Goal: Task Accomplishment & Management: Complete application form

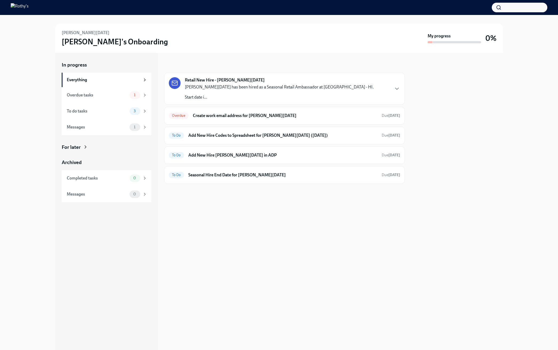
click at [260, 93] on div "[PERSON_NAME][DATE] has been hired as a Seasonal Retail Ambassador at [GEOGRAPH…" at bounding box center [279, 92] width 189 height 16
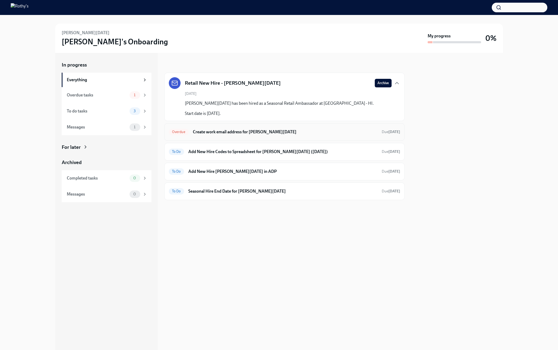
click at [258, 135] on div "Overdue Create work email address for [PERSON_NAME][DATE] Due [DATE]" at bounding box center [284, 132] width 231 height 9
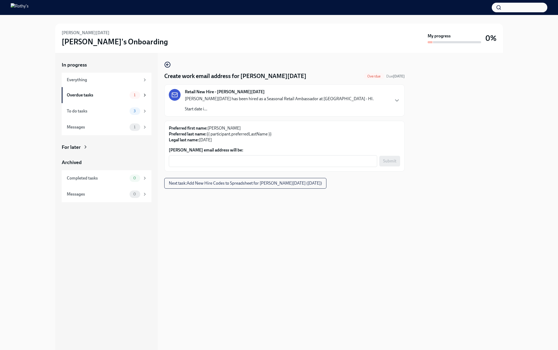
click at [302, 152] on label "[PERSON_NAME] email address will be:" at bounding box center [284, 150] width 231 height 6
click at [302, 158] on textarea "[PERSON_NAME] email address will be:" at bounding box center [273, 161] width 202 height 6
click at [303, 159] on textarea "[PERSON_NAME] email address will be:" at bounding box center [273, 161] width 202 height 6
paste textarea "[EMAIL_ADDRESS][DOMAIN_NAME]"
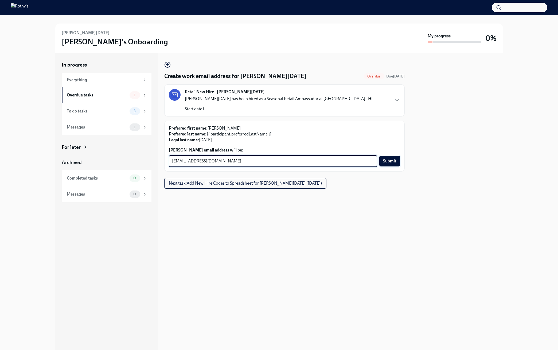
type textarea "[EMAIL_ADDRESS][DOMAIN_NAME]"
click at [389, 160] on span "Submit" at bounding box center [389, 160] width 13 height 5
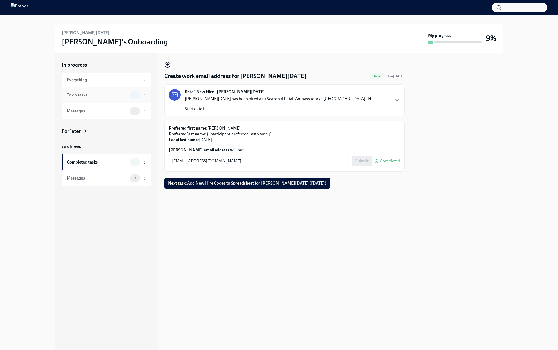
click at [107, 94] on div "To do tasks" at bounding box center [97, 95] width 61 height 6
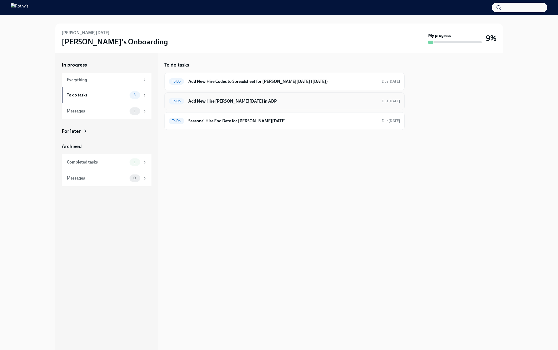
click at [229, 106] on div "To Do Add New Hire [PERSON_NAME][DATE] in ADP Due [DATE]" at bounding box center [284, 101] width 240 height 18
click at [234, 102] on h6 "Add New Hire [PERSON_NAME][DATE] in ADP" at bounding box center [282, 101] width 189 height 6
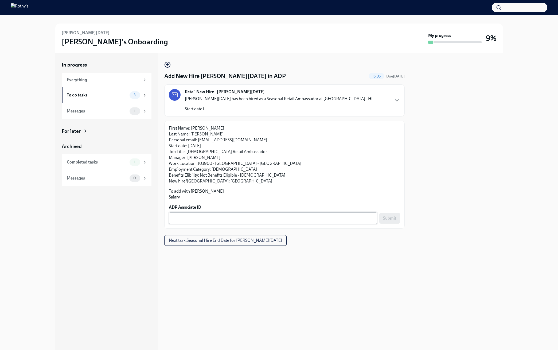
click at [335, 216] on textarea "ADP Associate ID" at bounding box center [273, 218] width 202 height 6
paste textarea "JWJZ7I4YS"
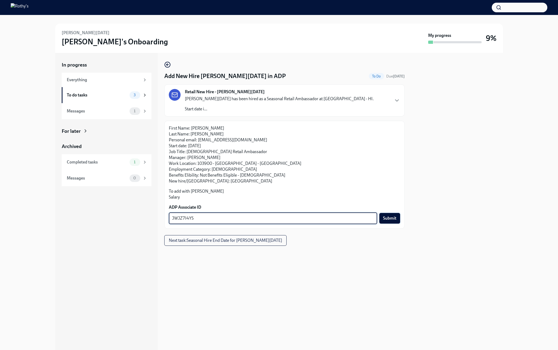
type textarea "JWJZ7I4YS"
click at [397, 213] on button "Submit" at bounding box center [389, 218] width 21 height 11
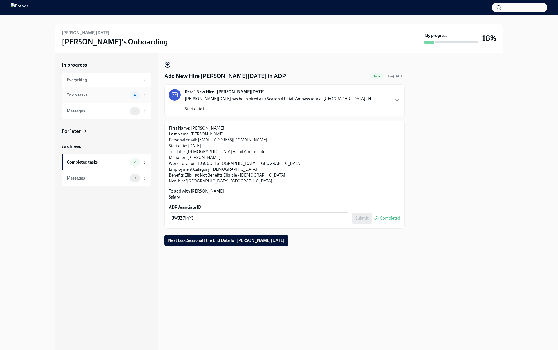
click at [106, 96] on div "To do tasks" at bounding box center [97, 95] width 61 height 6
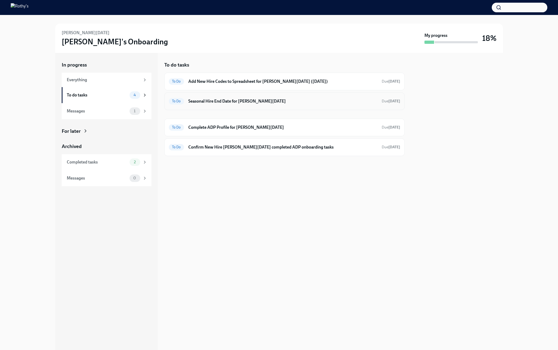
click at [229, 101] on h6 "Seasonal Hire End Date for [PERSON_NAME][DATE]" at bounding box center [282, 101] width 189 height 6
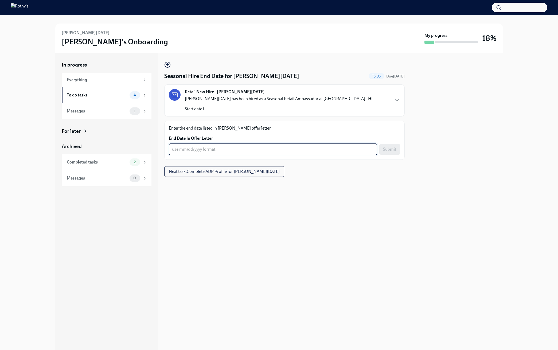
click at [188, 148] on textarea "End Date In Offer Letter" at bounding box center [273, 149] width 202 height 6
type textarea "[DATE]"
click at [390, 148] on span "Submit" at bounding box center [389, 149] width 13 height 5
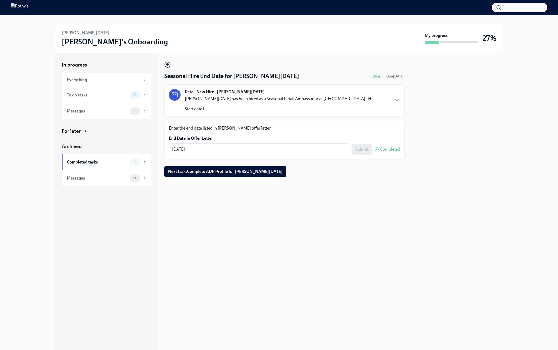
click at [104, 94] on div "To do tasks" at bounding box center [97, 95] width 61 height 6
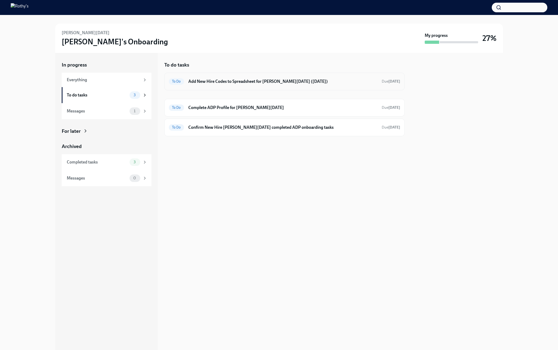
click at [349, 77] on div "To Do Add New Hire Codes to Spreadsheet for [PERSON_NAME][DATE] ([DATE]) Due [D…" at bounding box center [284, 82] width 240 height 18
click at [348, 83] on h6 "Add New Hire Codes to Spreadsheet for [PERSON_NAME][DATE] ([DATE])" at bounding box center [282, 82] width 189 height 6
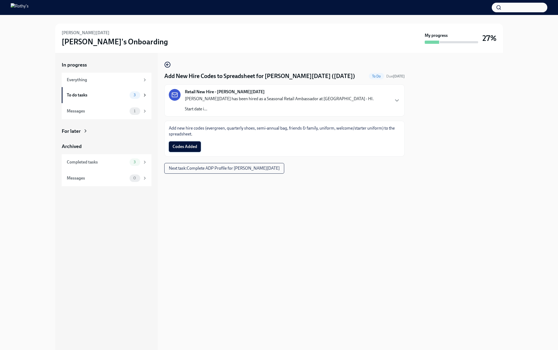
click at [194, 144] on button "Codes Added" at bounding box center [185, 146] width 32 height 11
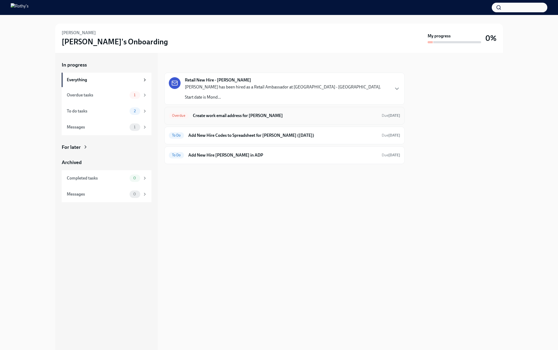
click at [273, 113] on h6 "Create work email address for Zenon Maksimiak" at bounding box center [285, 116] width 185 height 6
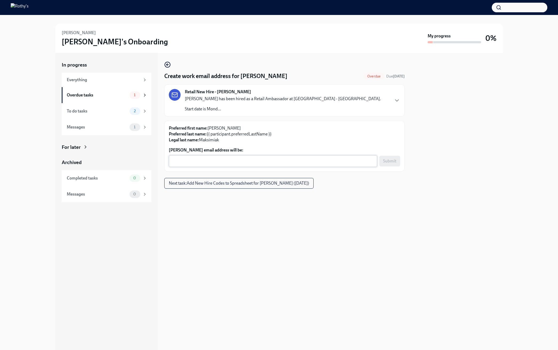
click at [346, 163] on textarea "Zenon Maksimiak's email address will be:" at bounding box center [273, 161] width 202 height 6
paste textarea "ZenonMaksimiak@rothys.com"
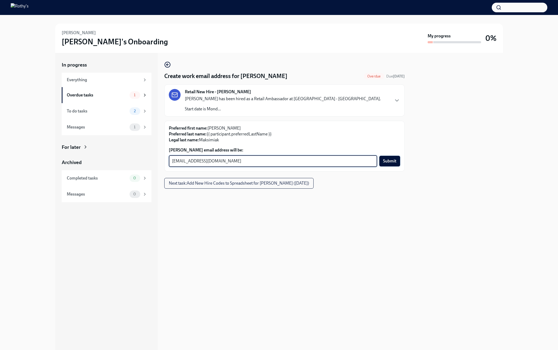
type textarea "ZenonMaksimiak@rothys.com"
click at [391, 161] on span "Submit" at bounding box center [389, 160] width 13 height 5
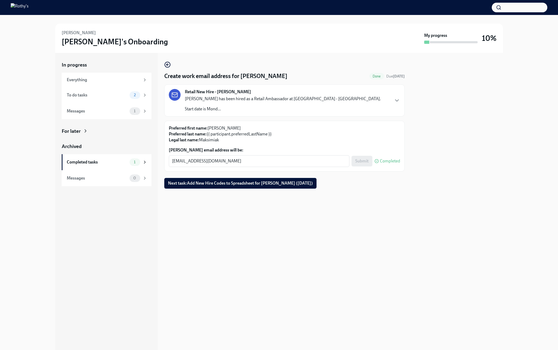
click at [84, 113] on div "Messages" at bounding box center [97, 111] width 61 height 6
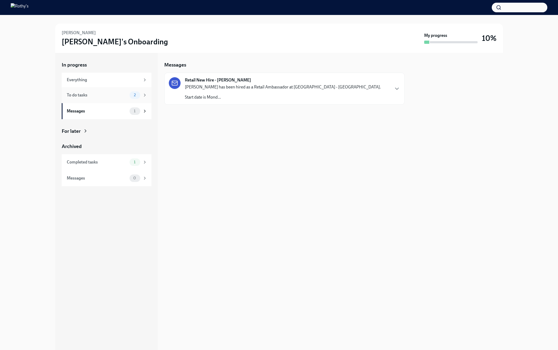
click at [85, 97] on div "To do tasks" at bounding box center [97, 95] width 61 height 6
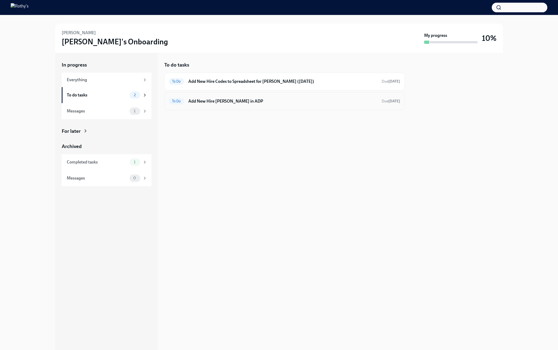
click at [227, 99] on h6 "Add New Hire Zenon Maksimiak in ADP" at bounding box center [282, 101] width 189 height 6
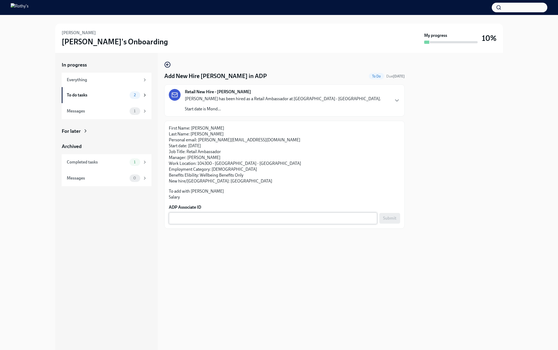
click at [330, 217] on textarea "ADP Associate ID" at bounding box center [273, 218] width 202 height 6
paste textarea "QVDWKZZZM"
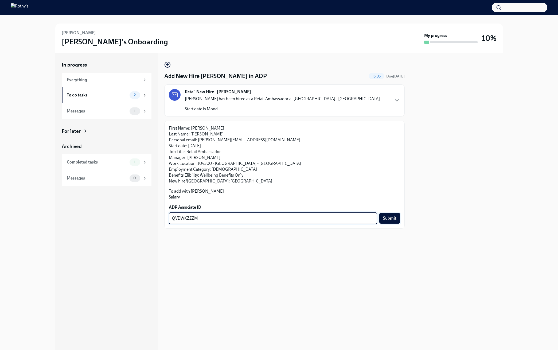
type textarea "QVDWKZZZM"
click at [395, 219] on span "Submit" at bounding box center [389, 218] width 13 height 5
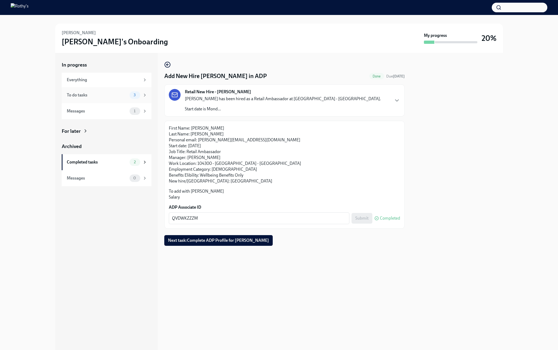
click at [120, 91] on div "To do tasks 3" at bounding box center [107, 95] width 90 height 16
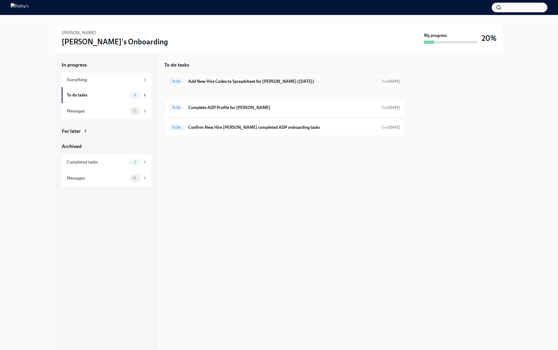
click at [209, 82] on h6 "Add New Hire Codes to Spreadsheet for Zenon Maksimiak (10/06/2025)" at bounding box center [282, 82] width 189 height 6
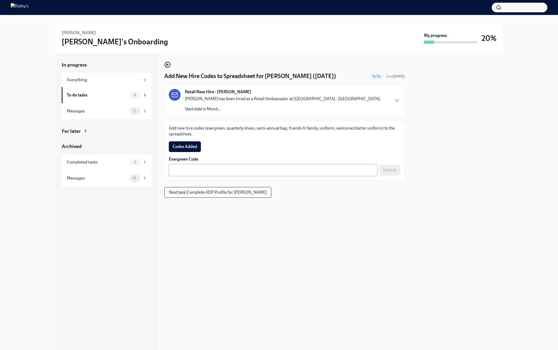
click at [321, 172] on textarea "Evergreen Code" at bounding box center [273, 170] width 202 height 6
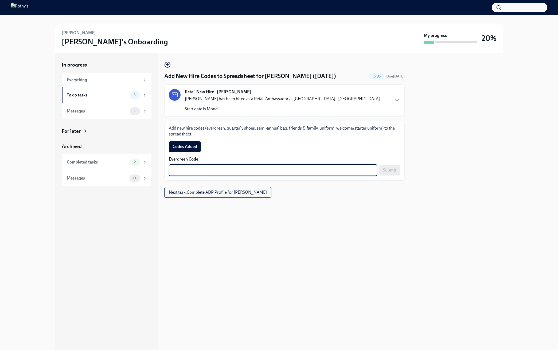
paste textarea "E-FF-465382"
type textarea "E-FF-465382"
click at [392, 167] on span "Submit" at bounding box center [389, 169] width 13 height 5
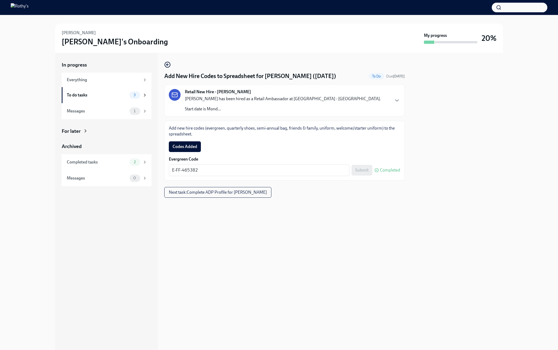
click at [192, 148] on span "Codes Added" at bounding box center [185, 146] width 25 height 5
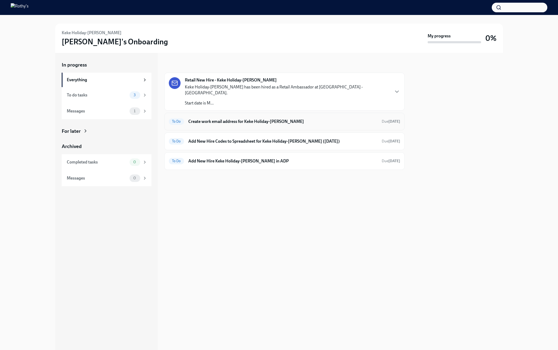
click at [223, 119] on h6 "Create work email address for Keke Holiday-Reese" at bounding box center [282, 122] width 189 height 6
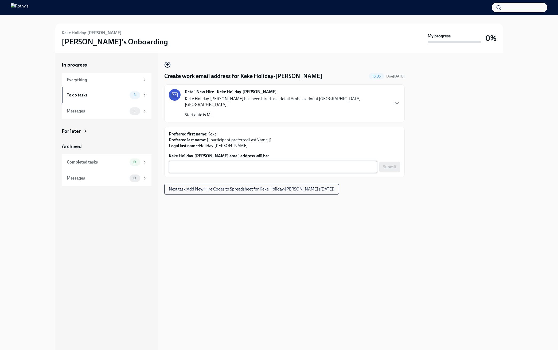
click at [337, 164] on textarea "Keke Holiday-Reese's email address will be:" at bounding box center [273, 167] width 202 height 6
paste textarea "KekeHoliday-Reese@rothys.com"
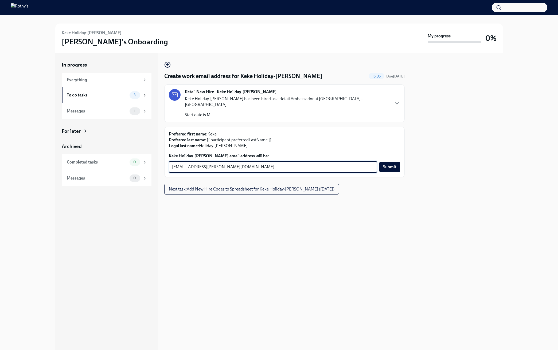
type textarea "KekeHoliday-Reese@rothys.com"
click at [391, 153] on label "Keke Holiday-Reese's email address will be:" at bounding box center [284, 156] width 231 height 6
click at [374, 164] on textarea "KekeHoliday-Reese@rothys.com" at bounding box center [273, 167] width 202 height 6
click at [392, 162] on button "Submit" at bounding box center [389, 167] width 21 height 11
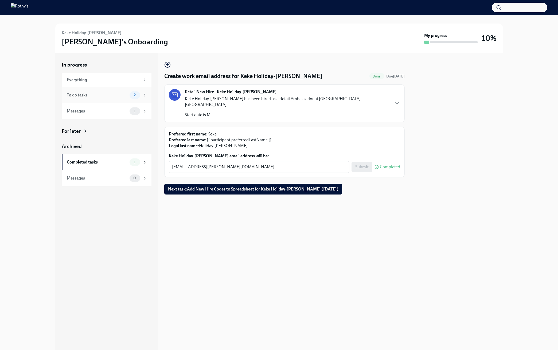
click at [92, 98] on div "To do tasks 2" at bounding box center [107, 94] width 80 height 7
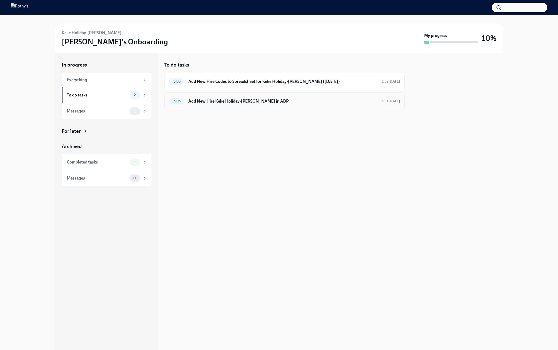
click at [201, 103] on h6 "Add New Hire Keke Holiday-Reese in ADP" at bounding box center [282, 101] width 189 height 6
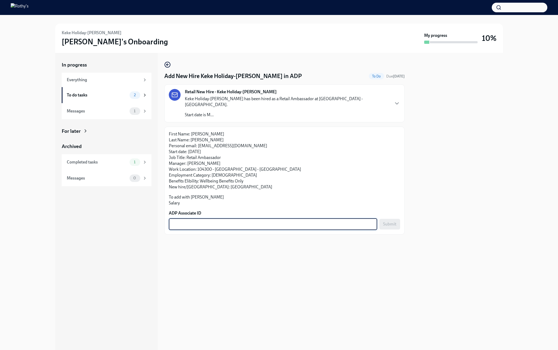
click at [359, 221] on textarea "ADP Associate ID" at bounding box center [273, 224] width 202 height 6
paste textarea "ZTUSJZQY7"
type textarea "ZTUSJZQY7"
click at [391, 221] on span "Submit" at bounding box center [389, 223] width 13 height 5
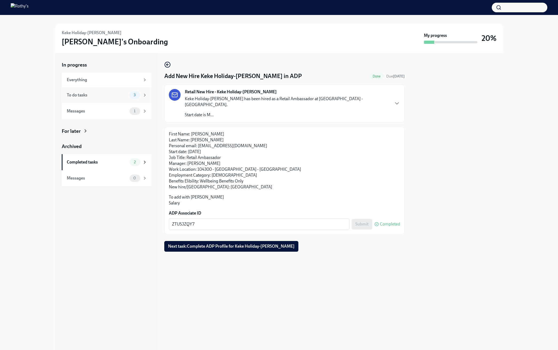
click at [114, 92] on div "To do tasks" at bounding box center [97, 95] width 61 height 6
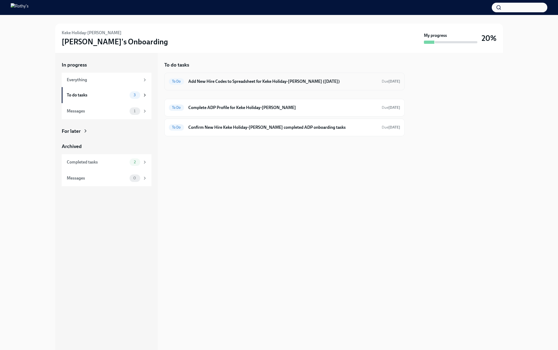
click at [205, 79] on h6 "Add New Hire Codes to Spreadsheet for Keke Holiday-Reese (10/06/2025)" at bounding box center [282, 82] width 189 height 6
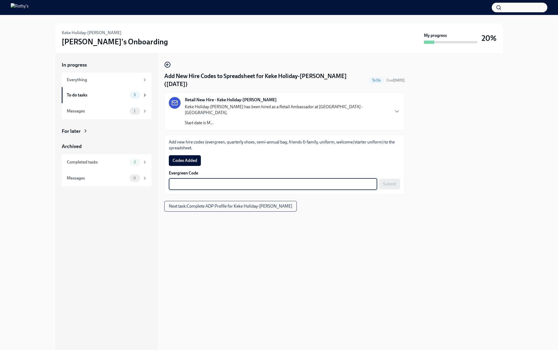
click at [338, 181] on textarea "Evergreen Code" at bounding box center [273, 184] width 202 height 6
paste textarea "E-FF-49C9GW"
type textarea "E-FF-49C9GW"
drag, startPoint x: 385, startPoint y: 169, endPoint x: 377, endPoint y: 169, distance: 7.5
click at [385, 181] on span "Submit" at bounding box center [389, 183] width 13 height 5
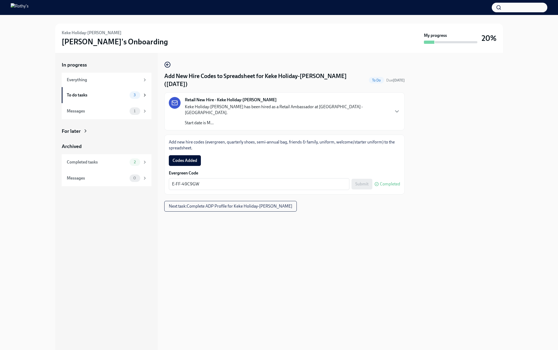
click at [198, 155] on button "Codes Added" at bounding box center [185, 160] width 32 height 11
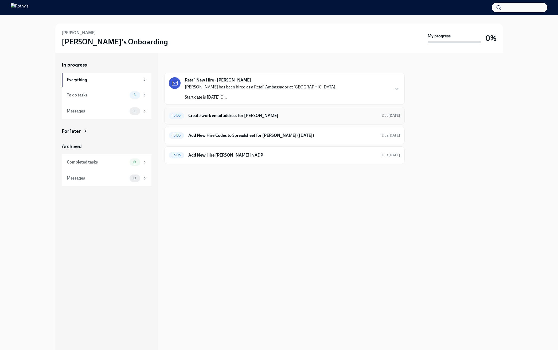
click at [267, 117] on h6 "Create work email address for [PERSON_NAME]" at bounding box center [282, 116] width 189 height 6
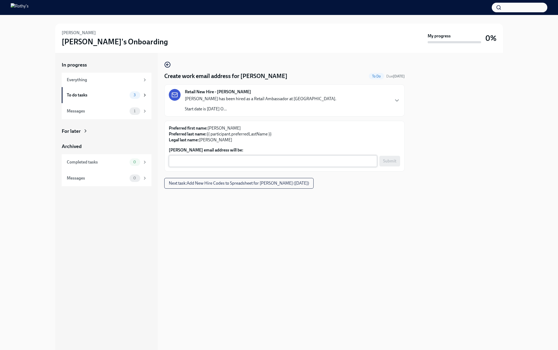
click at [320, 157] on div "x ​" at bounding box center [273, 161] width 208 height 12
paste textarea "ShannonPasik@rothys.com"
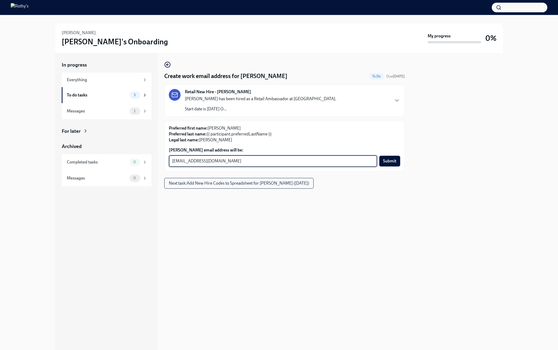
type textarea "ShannonPasik@rothys.com"
click at [388, 163] on span "Submit" at bounding box center [389, 160] width 13 height 5
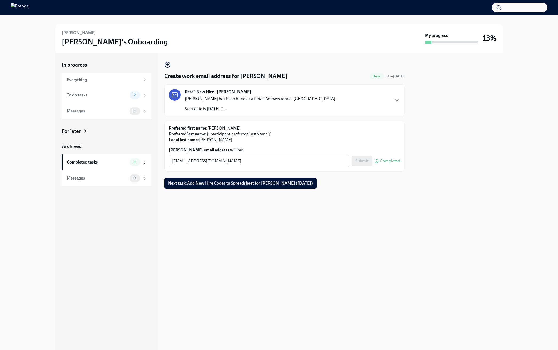
click at [110, 98] on div "To do tasks 2" at bounding box center [107, 94] width 80 height 7
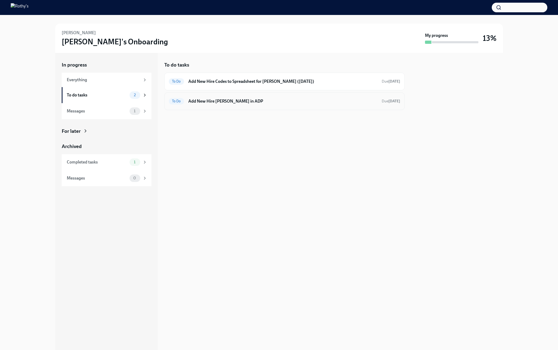
click at [196, 103] on h6 "Add New Hire Shannon Pasik in ADP" at bounding box center [282, 101] width 189 height 6
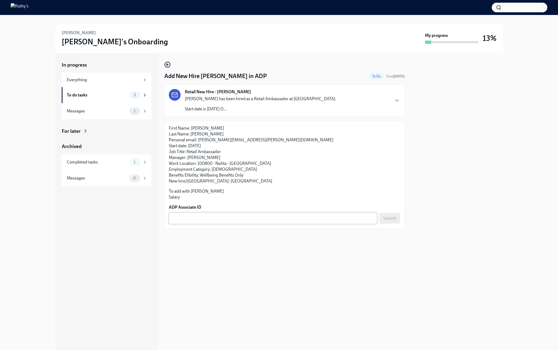
click at [345, 221] on textarea "ADP Associate ID" at bounding box center [273, 218] width 202 height 6
paste textarea "LG1Y0JW6G"
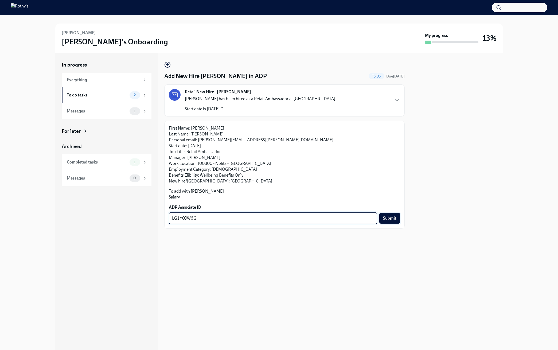
type textarea "LG1Y0JW6G"
click at [392, 221] on span "Submit" at bounding box center [389, 218] width 13 height 5
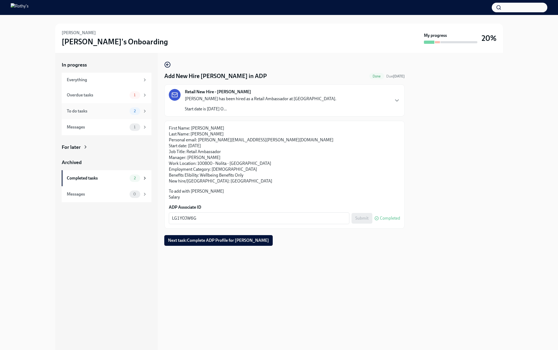
click at [107, 110] on div "To do tasks" at bounding box center [97, 111] width 61 height 6
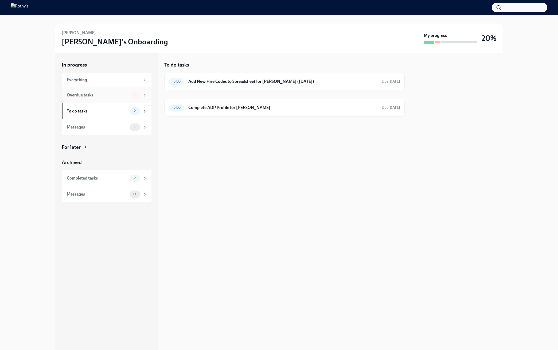
click at [104, 100] on div "Overdue tasks 1" at bounding box center [107, 95] width 90 height 16
click at [104, 111] on div "To do tasks" at bounding box center [97, 111] width 61 height 6
click at [247, 85] on div "To Do Add New Hire Codes to Spreadsheet for Shannon Pasik (10/01/2025) Due in 4…" at bounding box center [284, 81] width 231 height 9
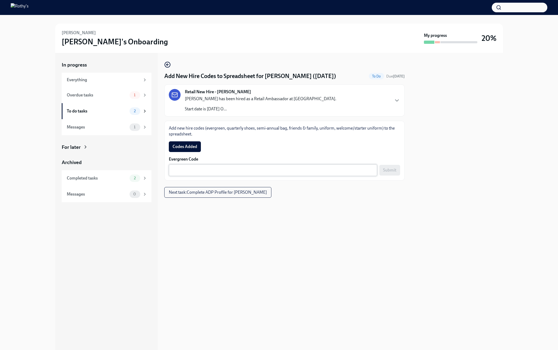
click at [348, 167] on textarea "Evergreen Code" at bounding box center [273, 170] width 202 height 6
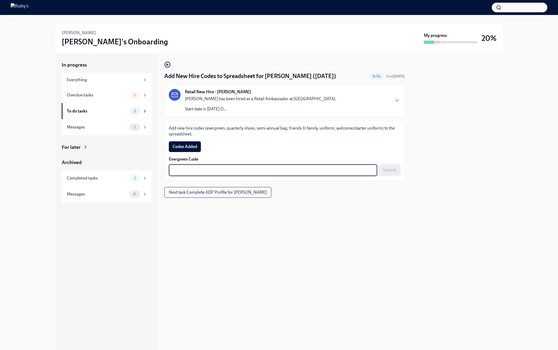
paste textarea "E-FF-525QX4"
type textarea "E-FF-525QX4"
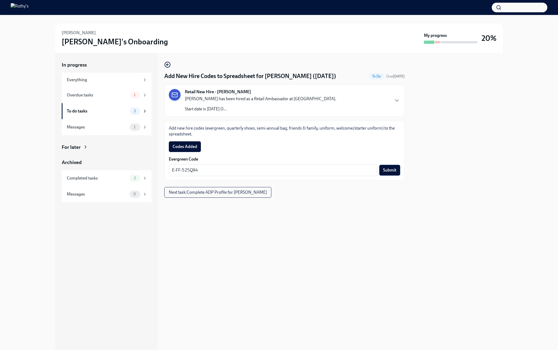
click at [384, 170] on span "Submit" at bounding box center [389, 169] width 13 height 5
click at [188, 147] on span "Codes Added" at bounding box center [185, 146] width 25 height 5
